Goal: Task Accomplishment & Management: Complete application form

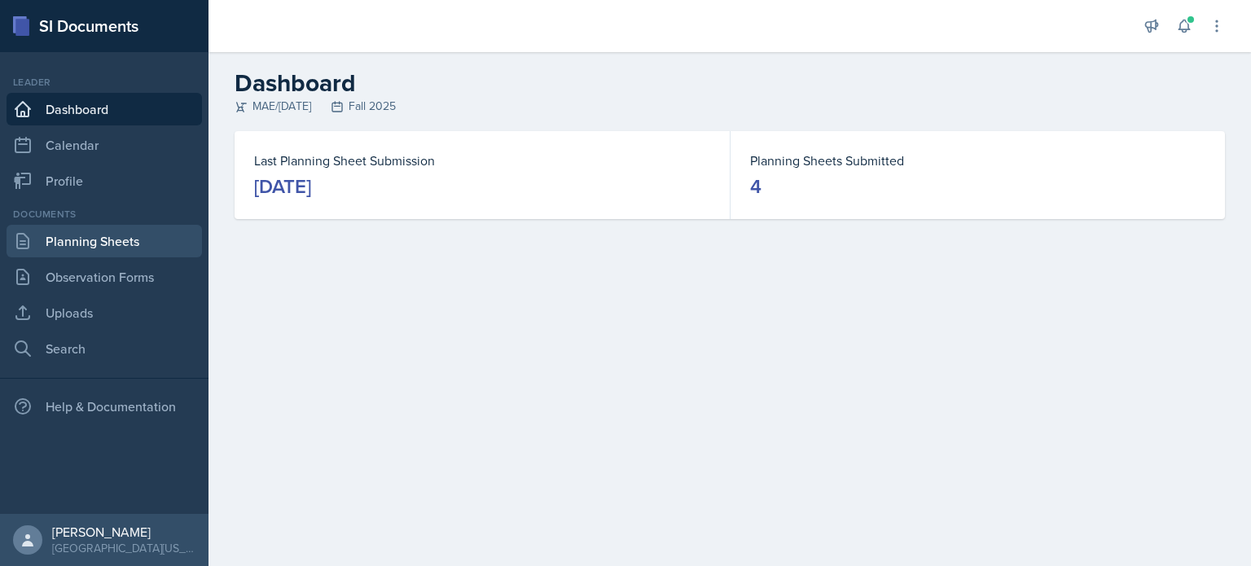
click at [134, 239] on link "Planning Sheets" at bounding box center [104, 241] width 195 height 33
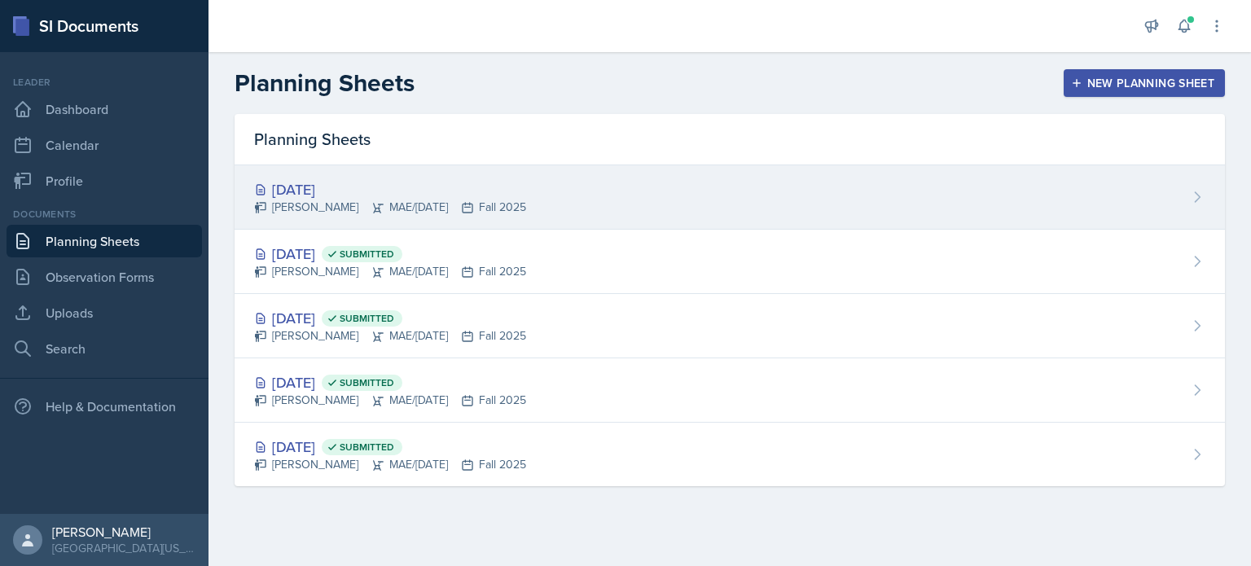
click at [577, 187] on div "[DATE] [PERSON_NAME] MAE/[DATE] Fall 2025" at bounding box center [730, 197] width 990 height 64
click at [577, 187] on main "Planning Sheets New Planning Sheet Planning Sheets [DATE] [PERSON_NAME] MAE/[DA…" at bounding box center [729, 309] width 1042 height 514
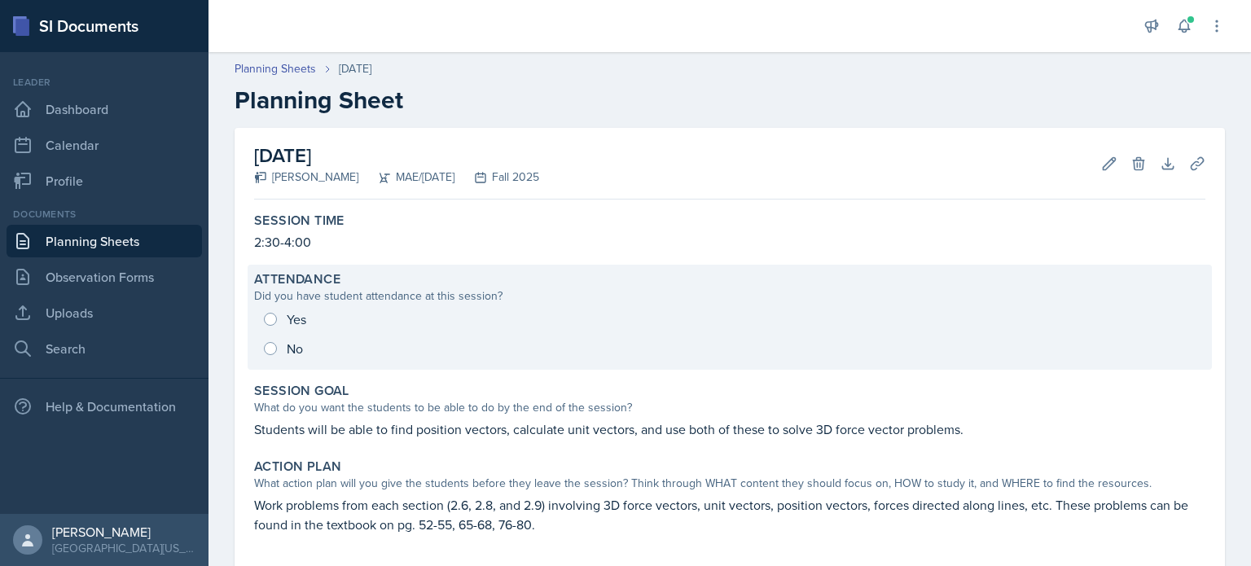
click at [273, 320] on div "Yes No" at bounding box center [729, 334] width 951 height 59
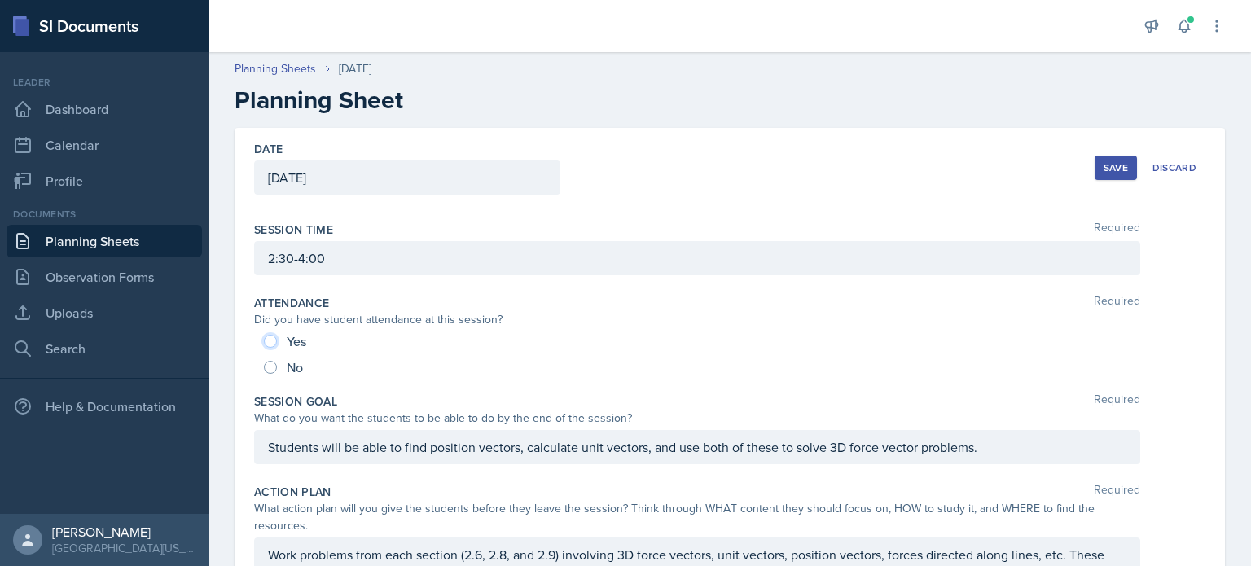
click at [264, 341] on input "Yes" at bounding box center [270, 341] width 13 height 13
radio input "true"
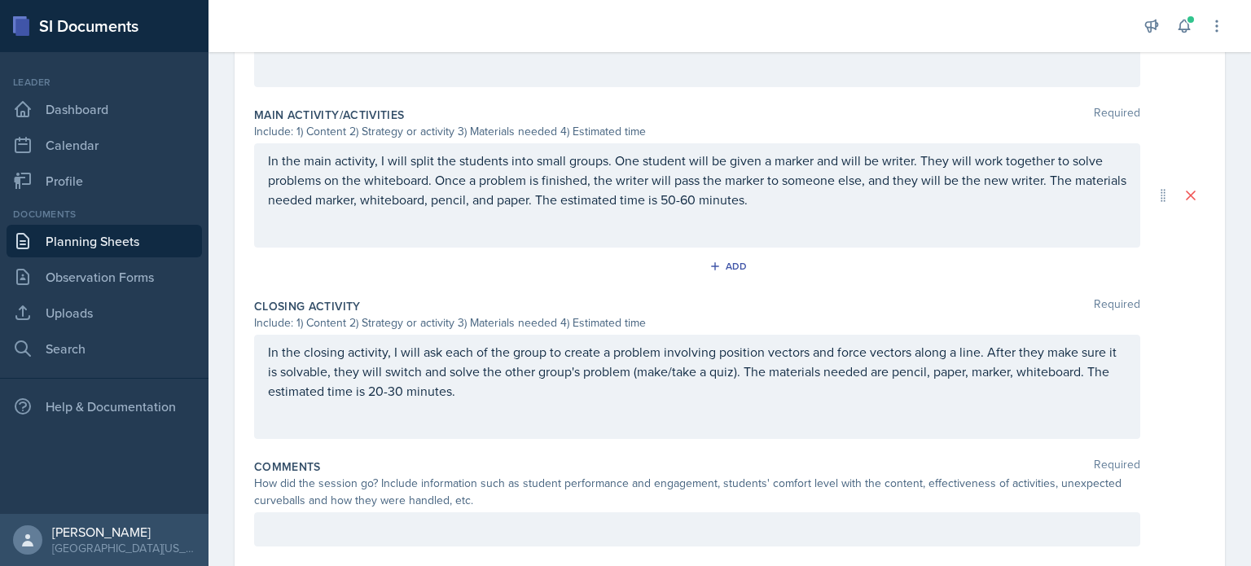
scroll to position [727, 0]
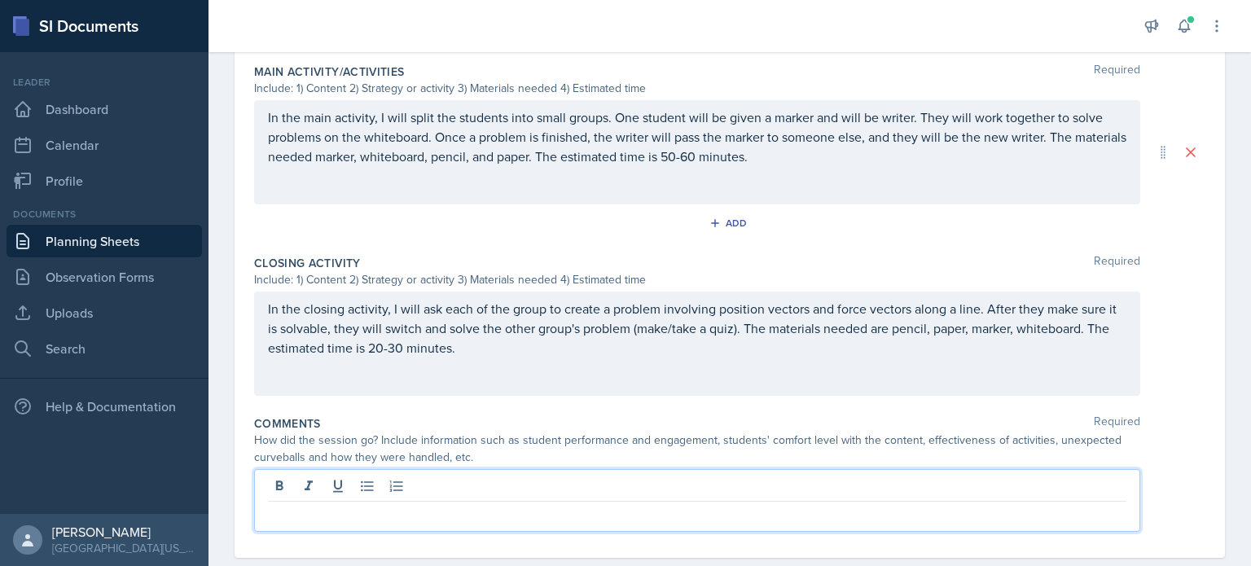
click at [826, 505] on p at bounding box center [697, 515] width 858 height 20
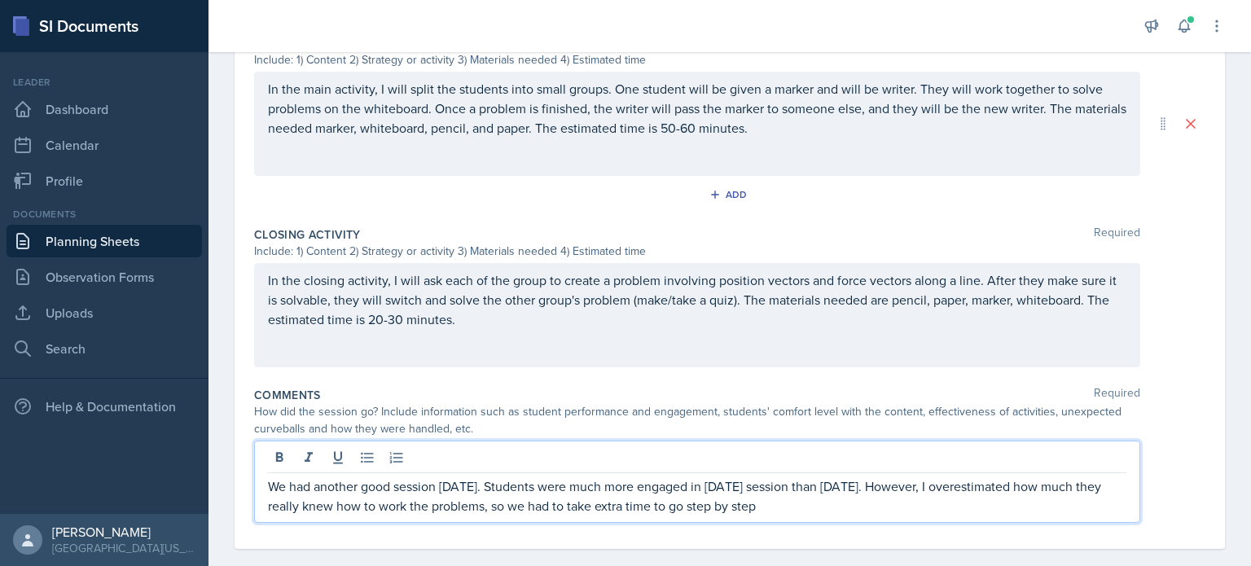
click at [743, 504] on p "We had another good session [DATE]. Students were much more engaged in [DATE] s…" at bounding box center [697, 495] width 858 height 39
click at [756, 504] on p "We had another good session [DATE]. Students were much more engaged in [DATE] s…" at bounding box center [697, 495] width 858 height 39
click at [966, 506] on p "We had another good session [DATE]. Students were much more engaged in [DATE] s…" at bounding box center [697, 495] width 858 height 39
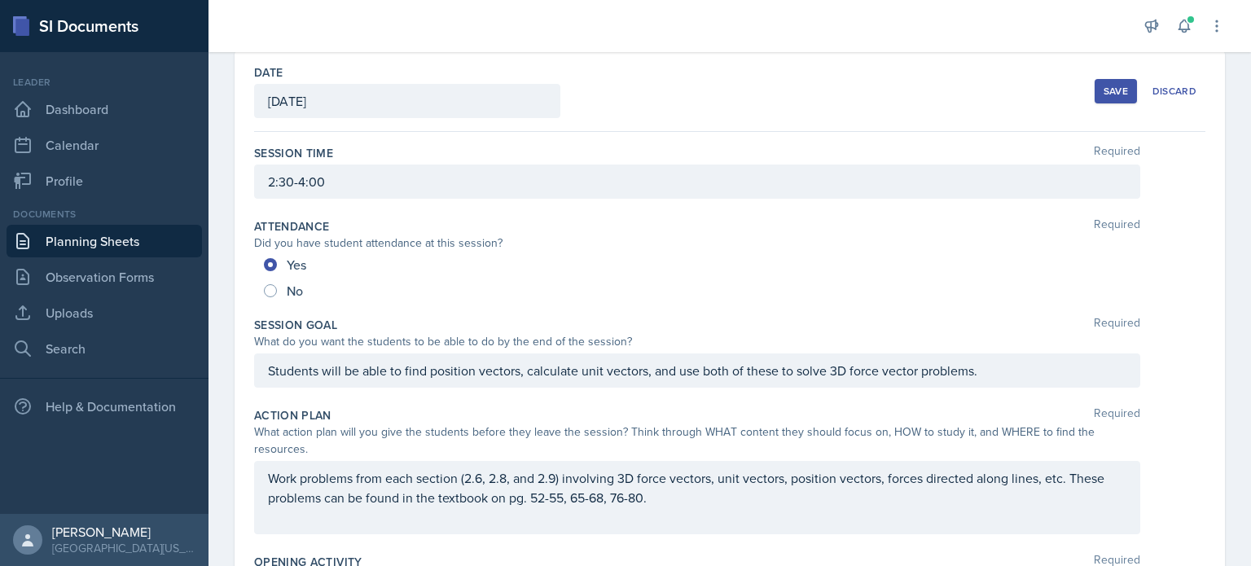
scroll to position [0, 0]
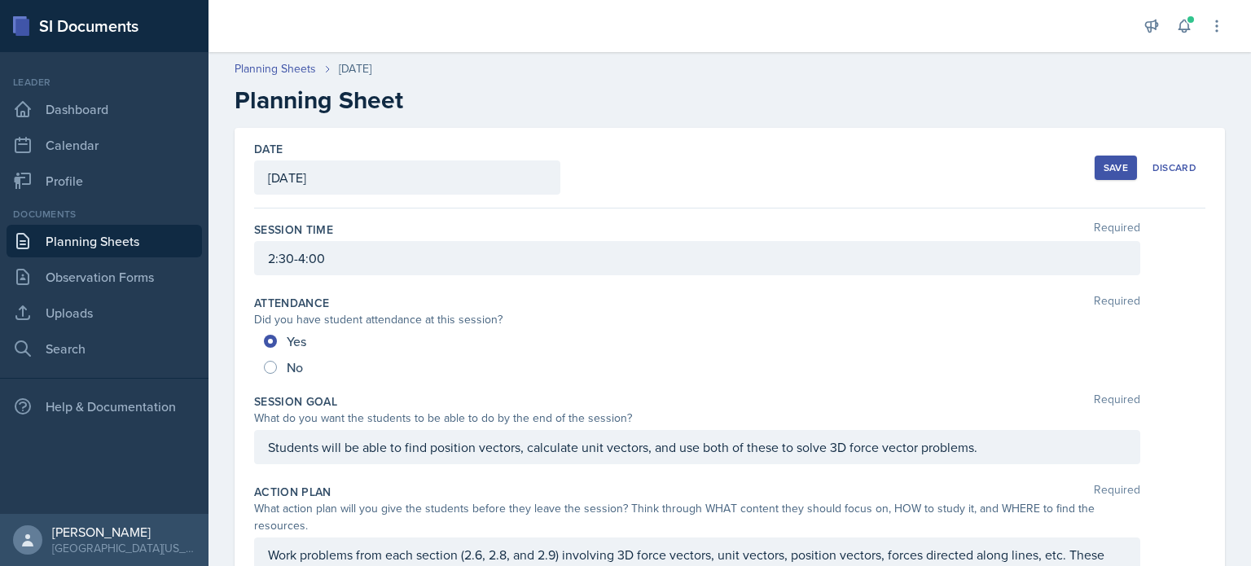
click at [1111, 169] on div "Save" at bounding box center [1115, 167] width 24 height 13
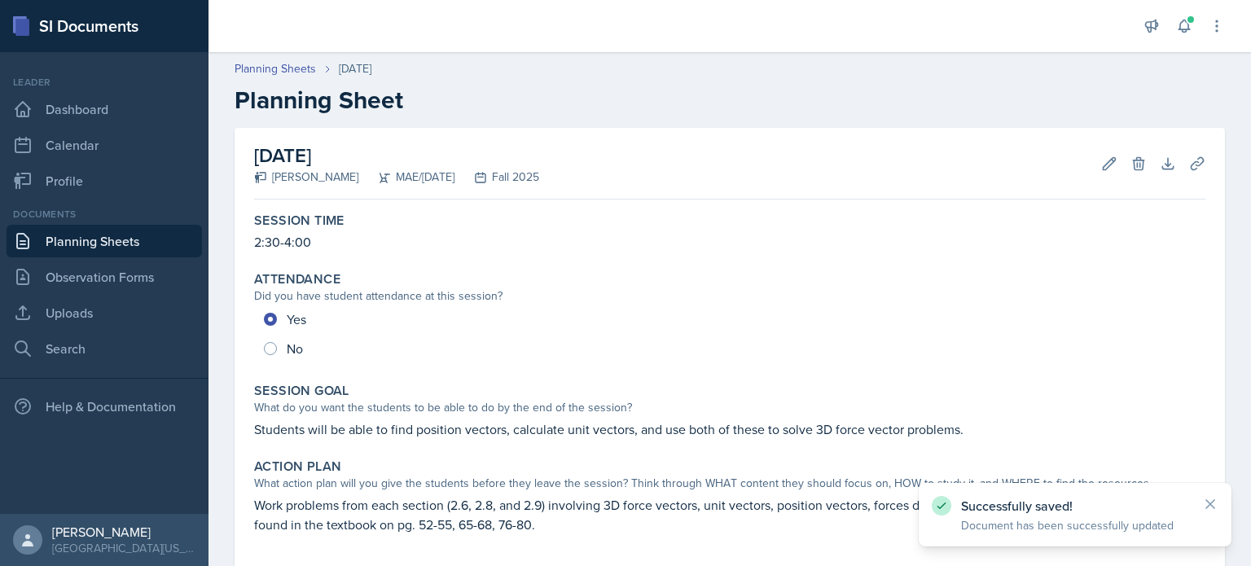
scroll to position [573, 0]
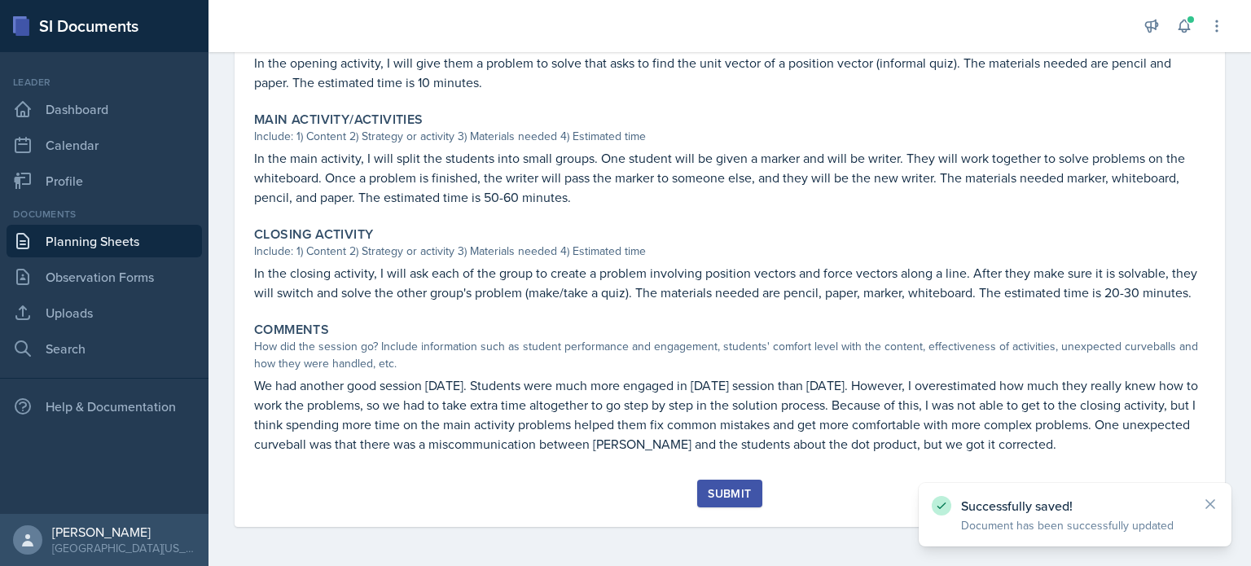
click at [750, 496] on button "Submit" at bounding box center [729, 494] width 64 height 28
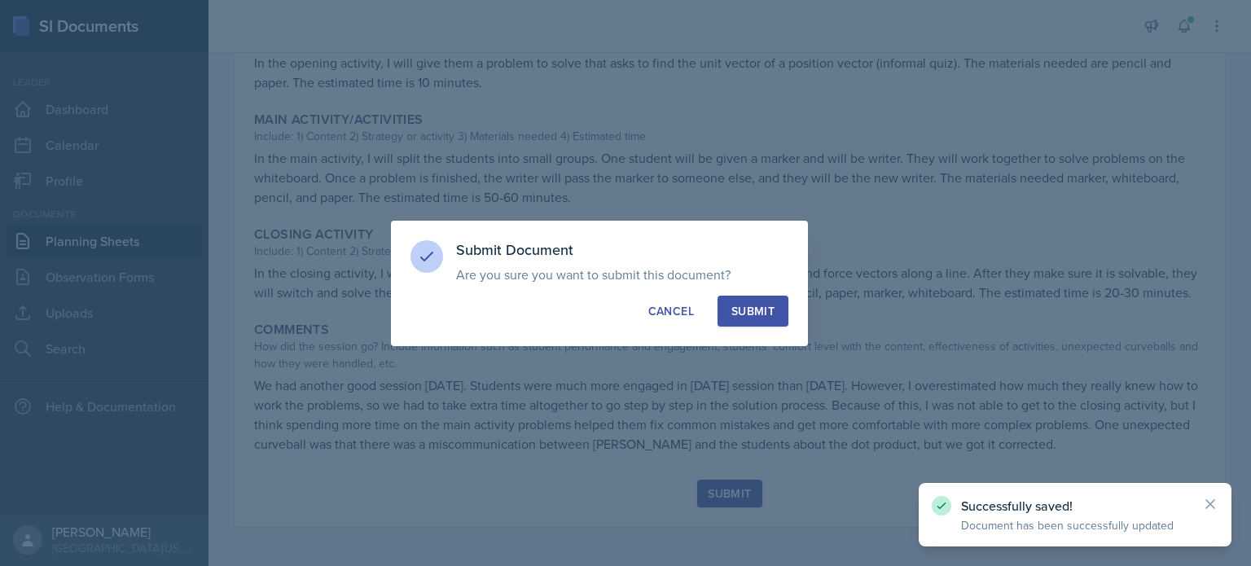
click at [743, 318] on div "Submit" at bounding box center [752, 311] width 43 height 16
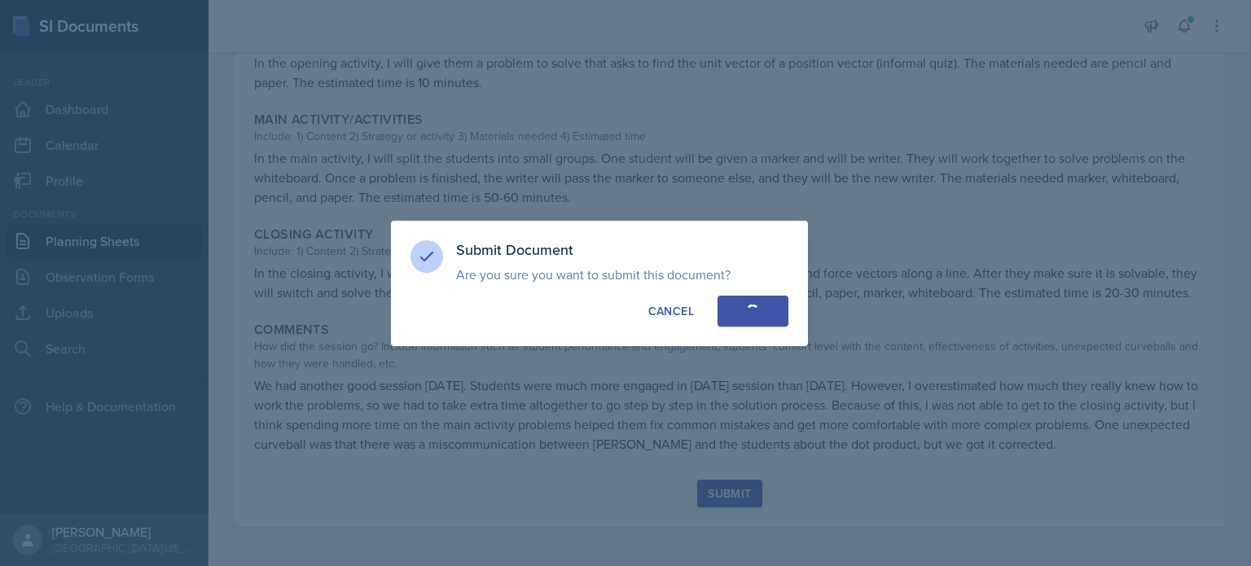
radio input "true"
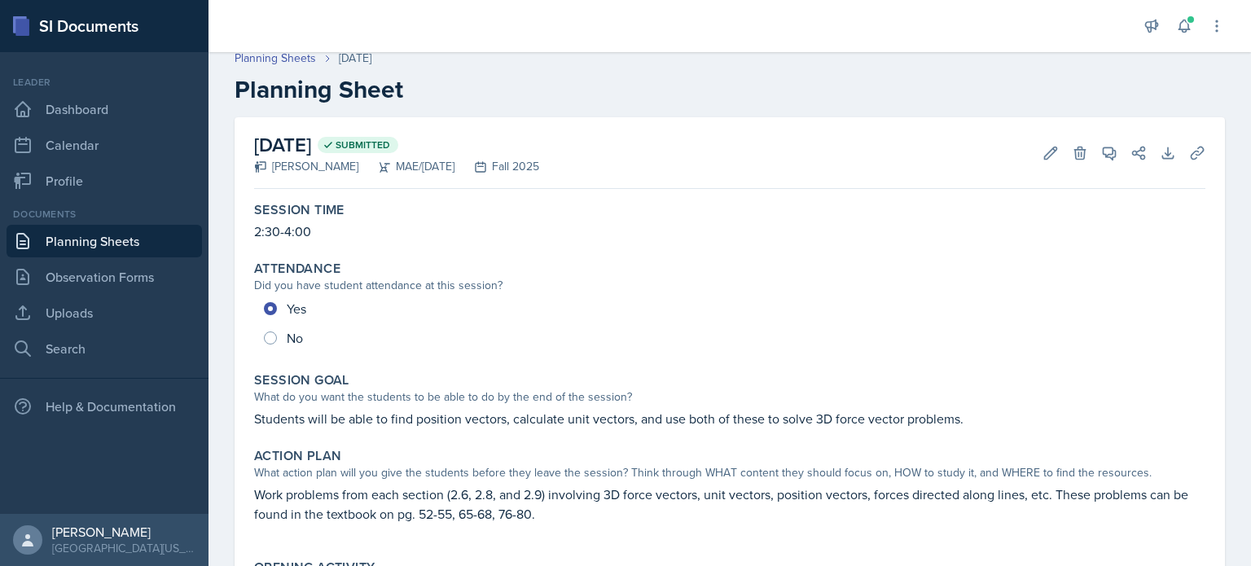
scroll to position [0, 0]
